Goal: Transaction & Acquisition: Book appointment/travel/reservation

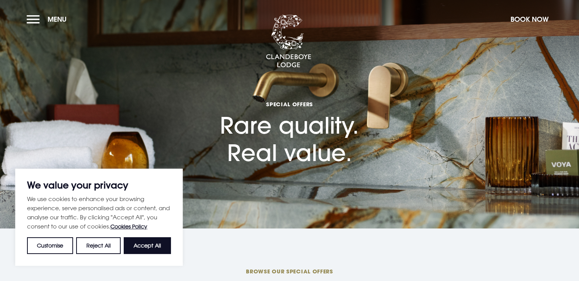
click at [150, 244] on button "Accept All" at bounding box center [147, 245] width 47 height 17
checkbox input "true"
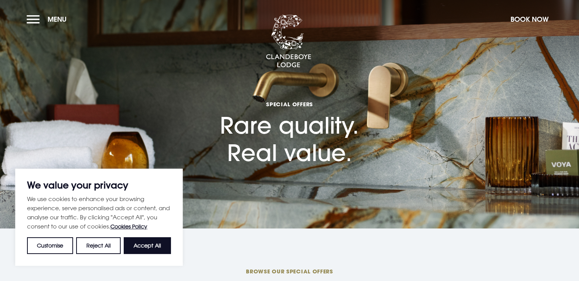
checkbox input "true"
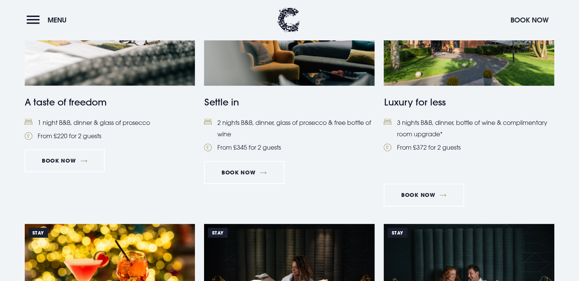
scroll to position [342, 0]
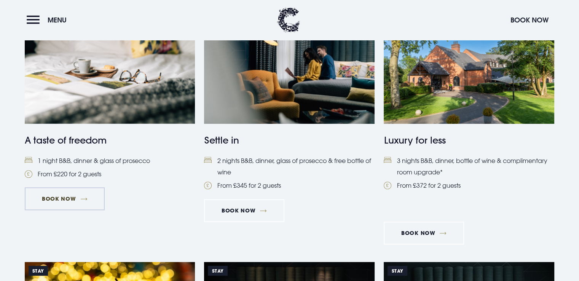
click at [64, 190] on link "Book Now" at bounding box center [65, 198] width 80 height 23
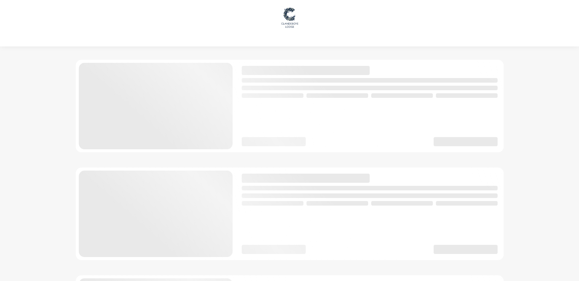
checkbox input "true"
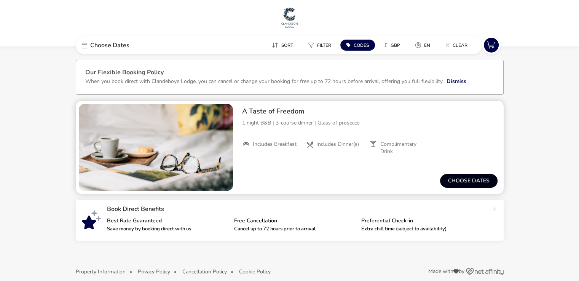
click at [471, 177] on button "Choose dates" at bounding box center [468, 181] width 57 height 14
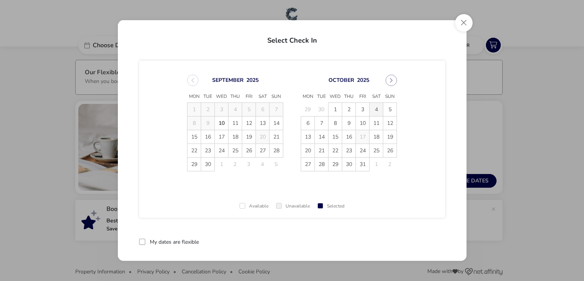
click at [371, 110] on span "4" at bounding box center [376, 109] width 13 height 13
click at [391, 111] on span "5" at bounding box center [390, 109] width 13 height 13
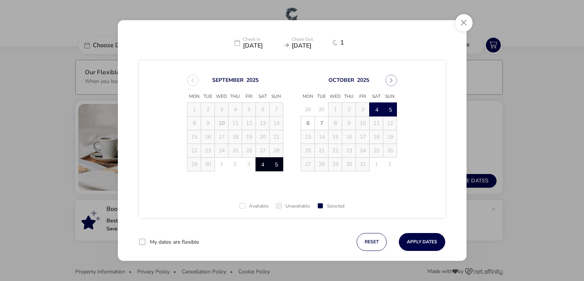
drag, startPoint x: 411, startPoint y: 242, endPoint x: 410, endPoint y: 143, distance: 99.3
click at [412, 242] on button "Apply Dates" at bounding box center [422, 242] width 46 height 18
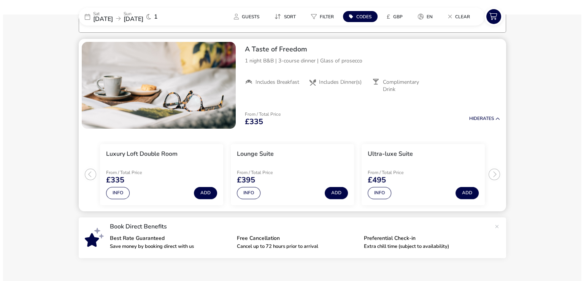
scroll to position [62, 0]
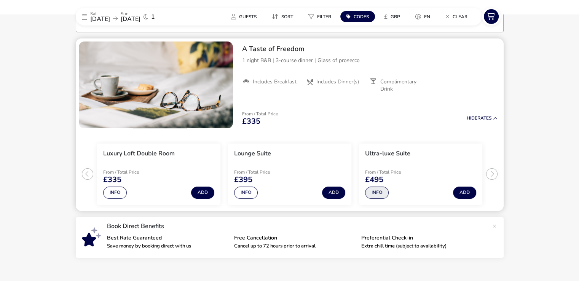
click at [376, 192] on button "Info" at bounding box center [377, 192] width 24 height 12
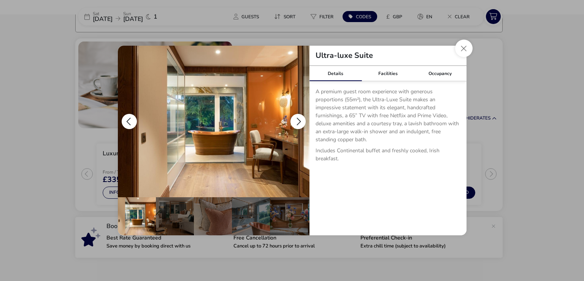
click at [295, 125] on button "details" at bounding box center [298, 121] width 15 height 15
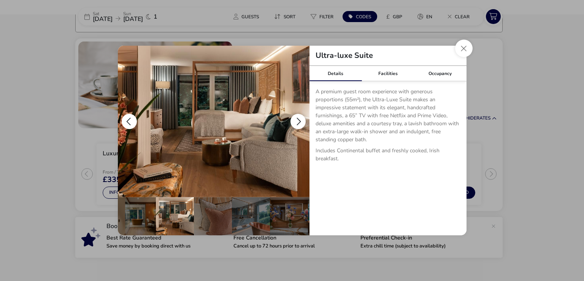
click at [295, 125] on button "details" at bounding box center [298, 121] width 15 height 15
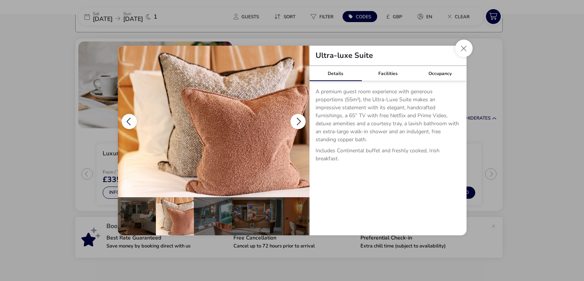
click at [295, 125] on button "details" at bounding box center [298, 121] width 15 height 15
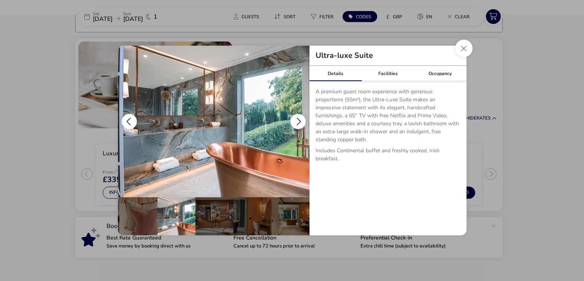
click at [300, 123] on button "details" at bounding box center [298, 121] width 15 height 15
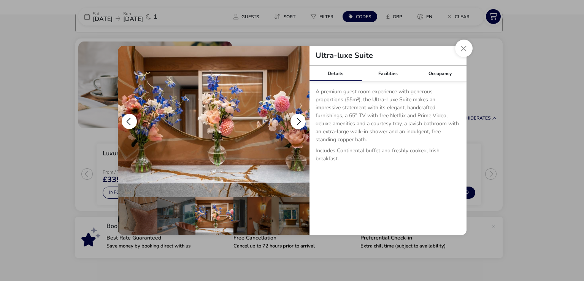
click at [300, 123] on button "details" at bounding box center [298, 121] width 15 height 15
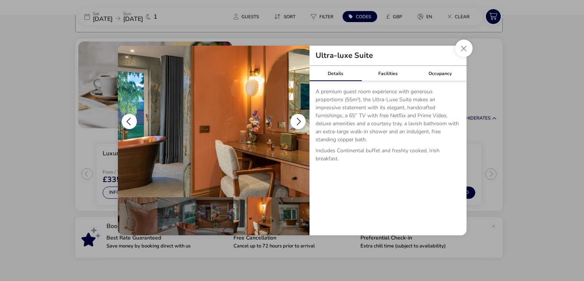
click at [300, 123] on button "details" at bounding box center [298, 121] width 15 height 15
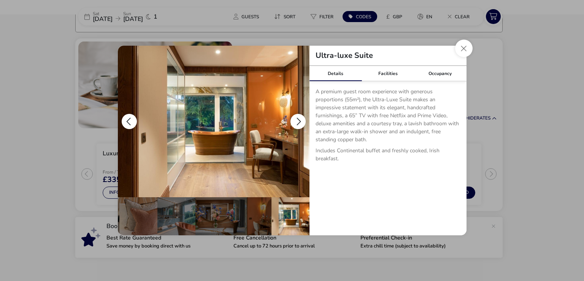
click at [300, 123] on button "details" at bounding box center [298, 121] width 15 height 15
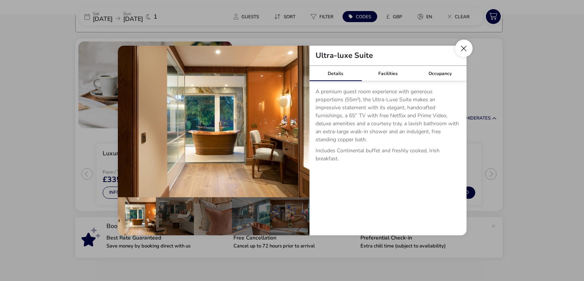
click at [458, 52] on button "Close dialog" at bounding box center [464, 49] width 18 height 18
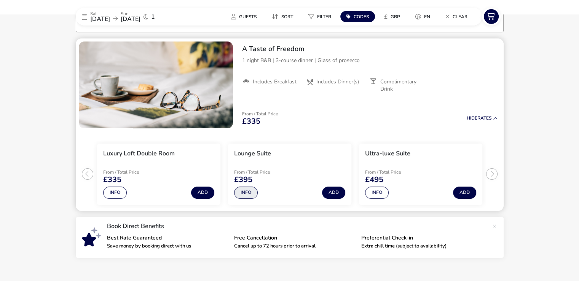
click at [245, 196] on button "Info" at bounding box center [246, 192] width 24 height 12
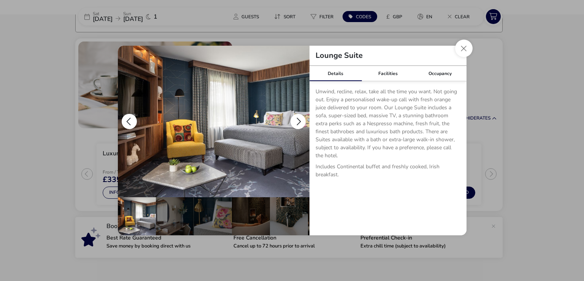
click at [296, 122] on button "details" at bounding box center [298, 121] width 15 height 15
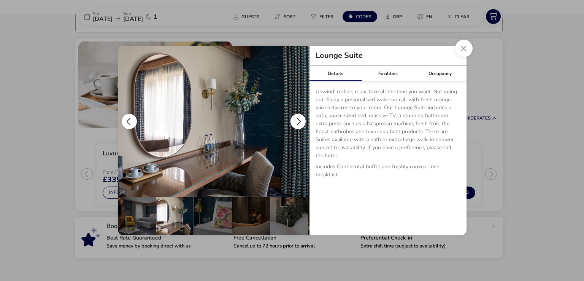
click at [296, 122] on button "details" at bounding box center [298, 121] width 15 height 15
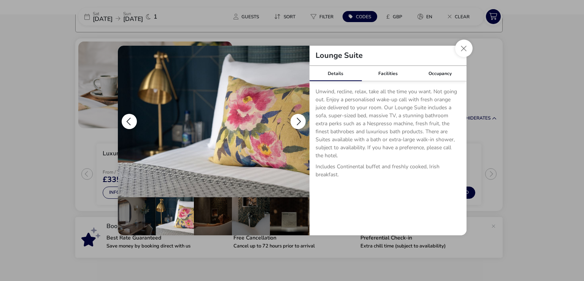
click at [296, 122] on button "details" at bounding box center [298, 121] width 15 height 15
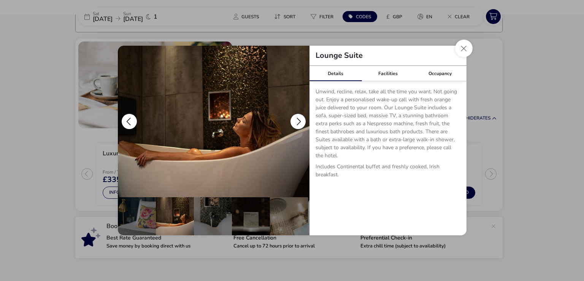
click at [296, 122] on button "details" at bounding box center [298, 121] width 15 height 15
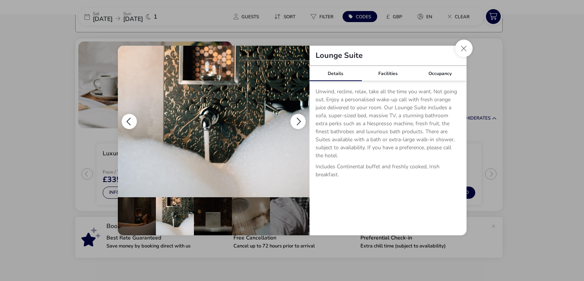
click at [296, 122] on button "details" at bounding box center [298, 121] width 15 height 15
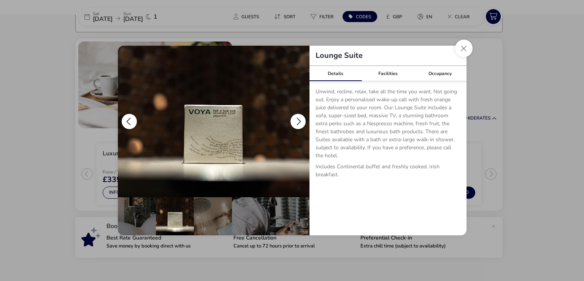
click at [296, 122] on button "details" at bounding box center [298, 121] width 15 height 15
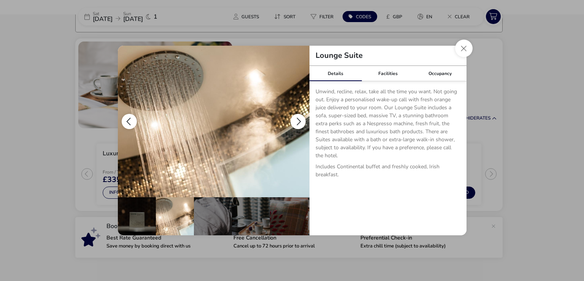
click at [296, 122] on button "details" at bounding box center [298, 121] width 15 height 15
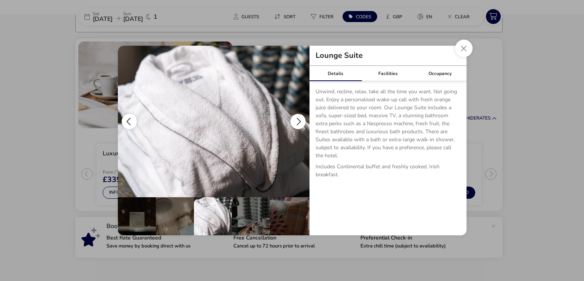
scroll to position [0, 227]
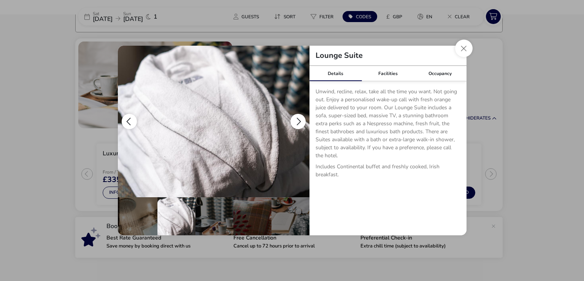
click at [296, 122] on button "details" at bounding box center [298, 121] width 15 height 15
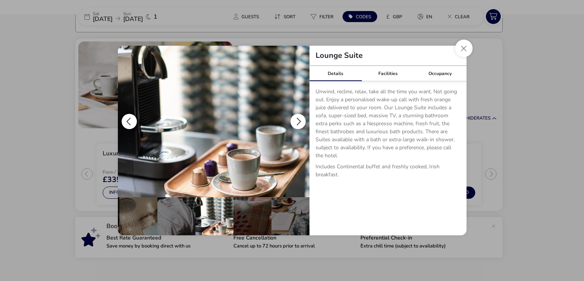
click at [296, 122] on button "details" at bounding box center [298, 121] width 15 height 15
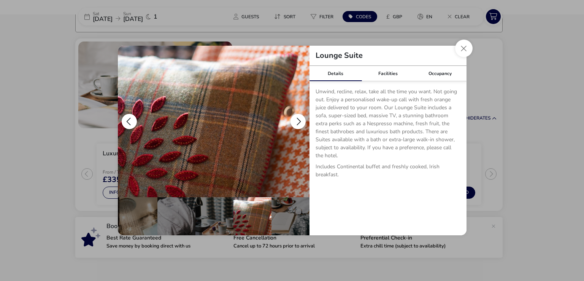
click at [296, 122] on button "details" at bounding box center [298, 121] width 15 height 15
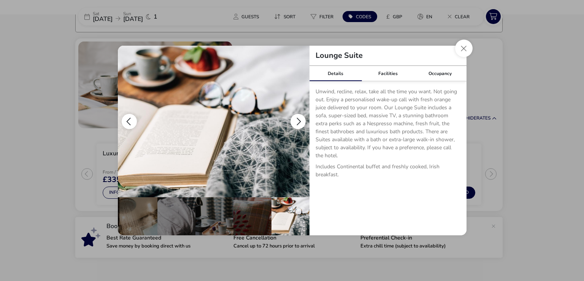
click at [296, 122] on button "details" at bounding box center [298, 121] width 15 height 15
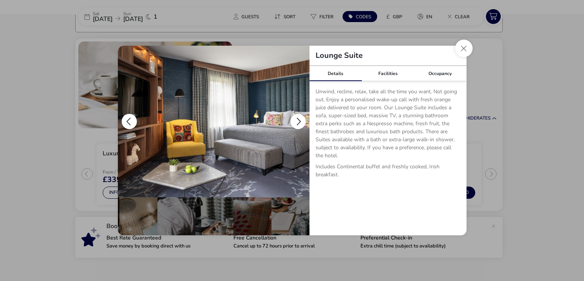
scroll to position [0, 0]
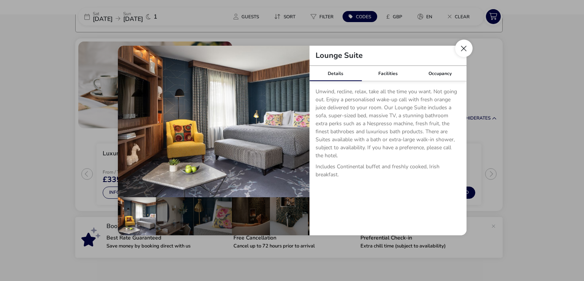
click at [460, 54] on button "Close dialog" at bounding box center [464, 49] width 18 height 18
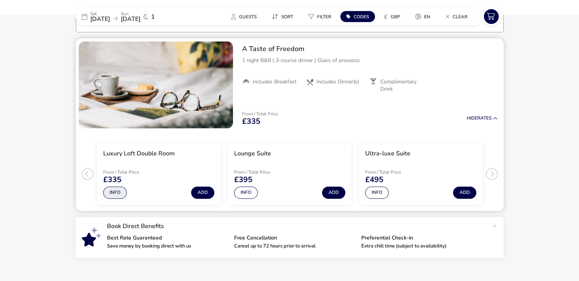
click at [120, 192] on button "Info" at bounding box center [115, 192] width 24 height 12
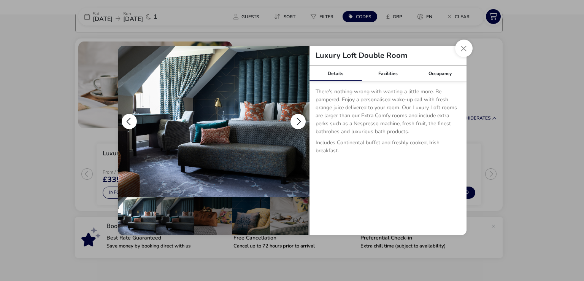
click at [301, 118] on button "details" at bounding box center [298, 121] width 15 height 15
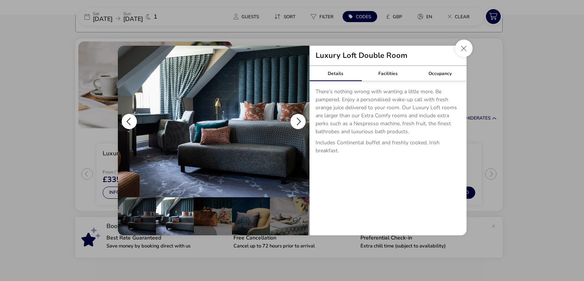
click at [299, 120] on button "details" at bounding box center [298, 121] width 15 height 15
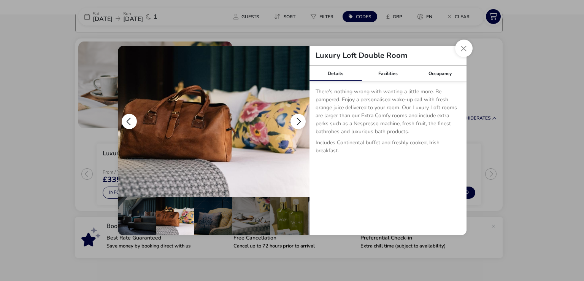
click at [299, 120] on button "details" at bounding box center [298, 121] width 15 height 15
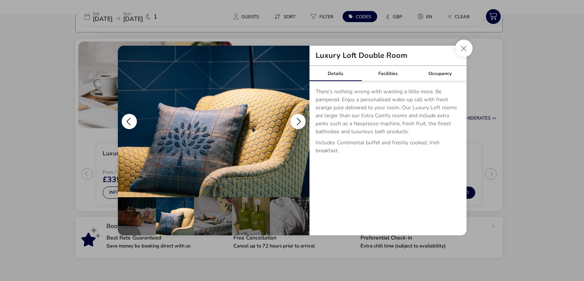
click at [299, 120] on button "details" at bounding box center [298, 121] width 15 height 15
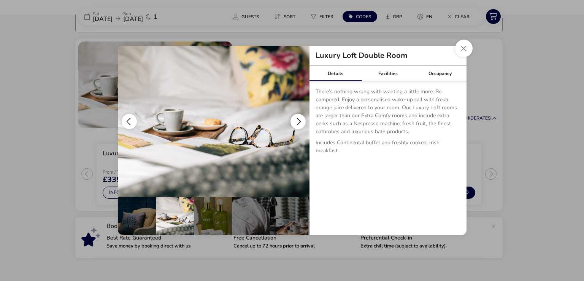
click at [299, 120] on button "details" at bounding box center [298, 121] width 15 height 15
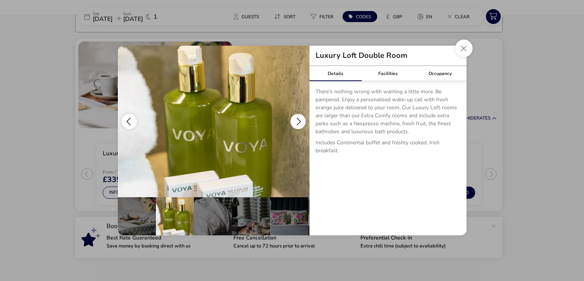
click at [299, 120] on button "details" at bounding box center [298, 121] width 15 height 15
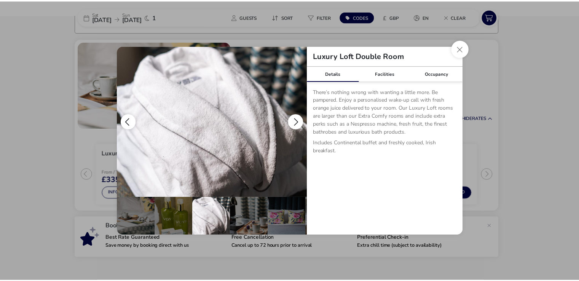
scroll to position [0, 189]
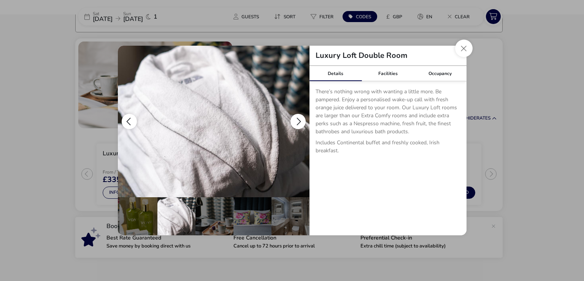
click at [299, 120] on button "details" at bounding box center [298, 121] width 15 height 15
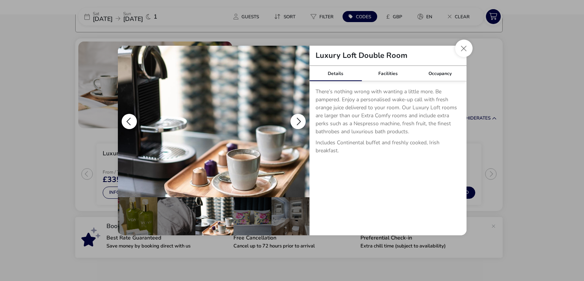
click at [299, 120] on button "details" at bounding box center [298, 121] width 15 height 15
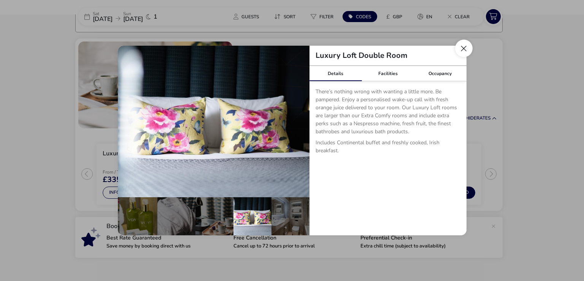
click at [465, 51] on button "Close dialog" at bounding box center [464, 49] width 18 height 18
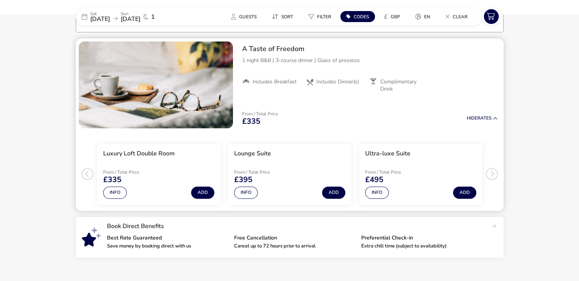
click at [87, 176] on ul "Luxury Loft Double Room From / Total Price £335 Info Add Lounge Suite From / To…" at bounding box center [290, 171] width 428 height 80
click at [495, 119] on icon at bounding box center [495, 118] width 5 height 5
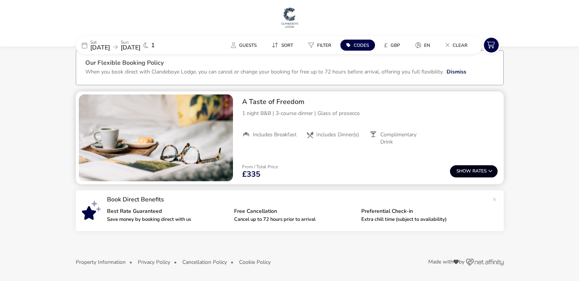
scroll to position [9, 0]
